Goal: Transaction & Acquisition: Purchase product/service

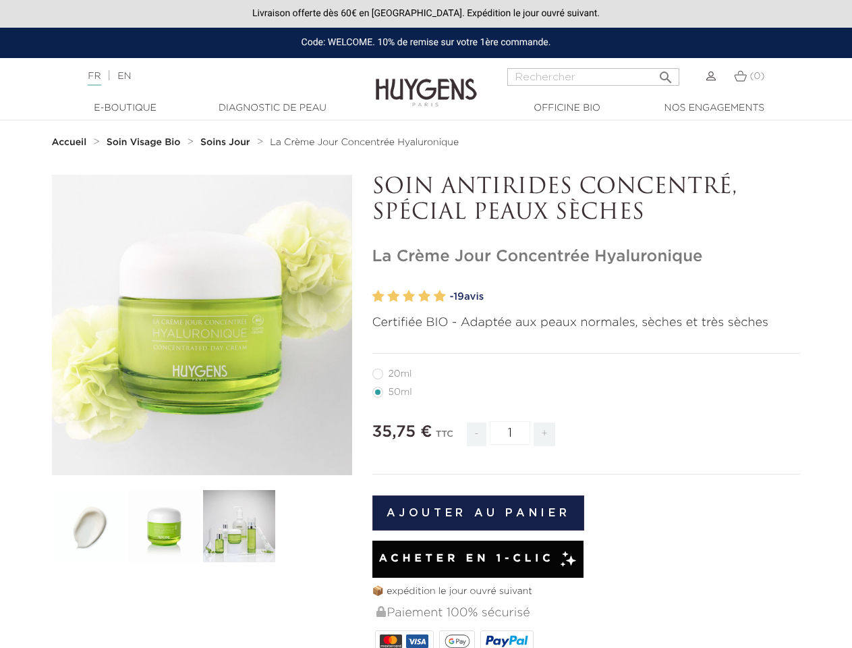
click at [426, 324] on p "Certifiée BIO - Adaptée aux peaux normales, sèches et très sèches" at bounding box center [586, 323] width 428 height 18
click at [593, 77] on input "Rechercher" at bounding box center [593, 77] width 172 height 18
click at [89, 526] on img at bounding box center [89, 525] width 75 height 75
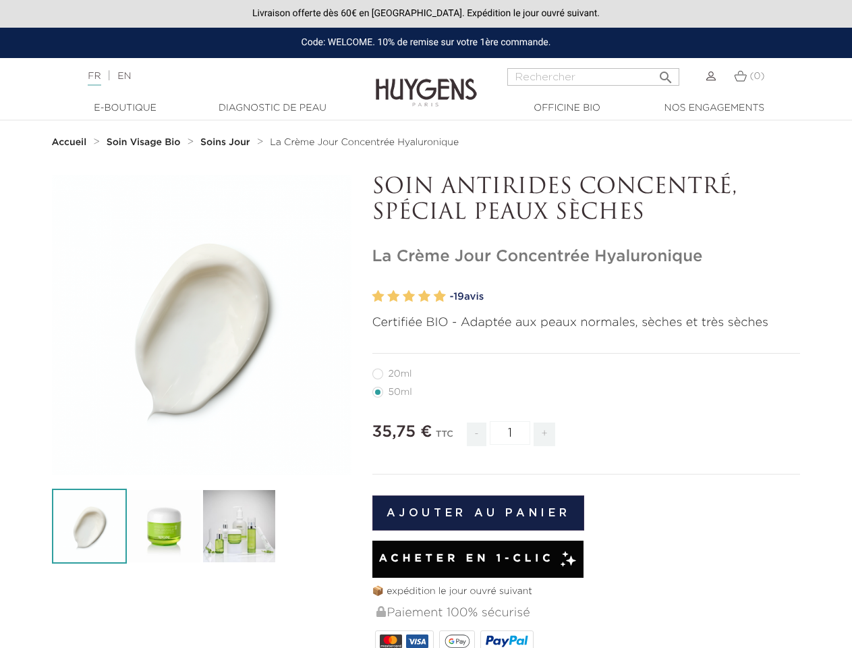
click at [164, 526] on div "  " at bounding box center [426, 587] width 769 height 824
click at [239, 526] on div "  " at bounding box center [426, 587] width 769 height 824
click at [0, 368] on section "   20ml" at bounding box center [426, 597] width 852 height 844
click at [0, 387] on section "   20ml" at bounding box center [426, 597] width 852 height 844
click at [510, 432] on input "1" at bounding box center [510, 433] width 40 height 24
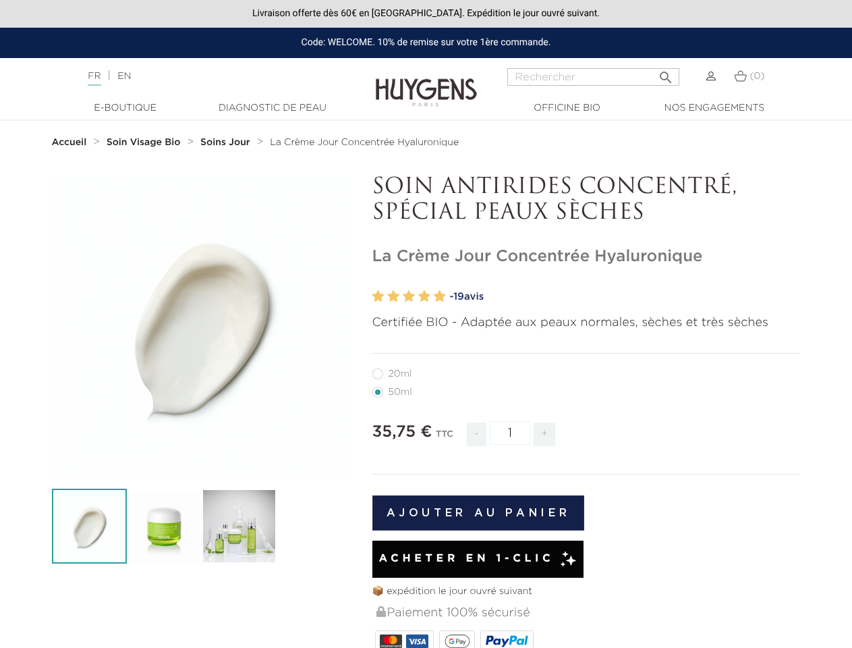
click at [478, 513] on button "Ajouter au panier" at bounding box center [478, 512] width 213 height 35
